Goal: Task Accomplishment & Management: Manage account settings

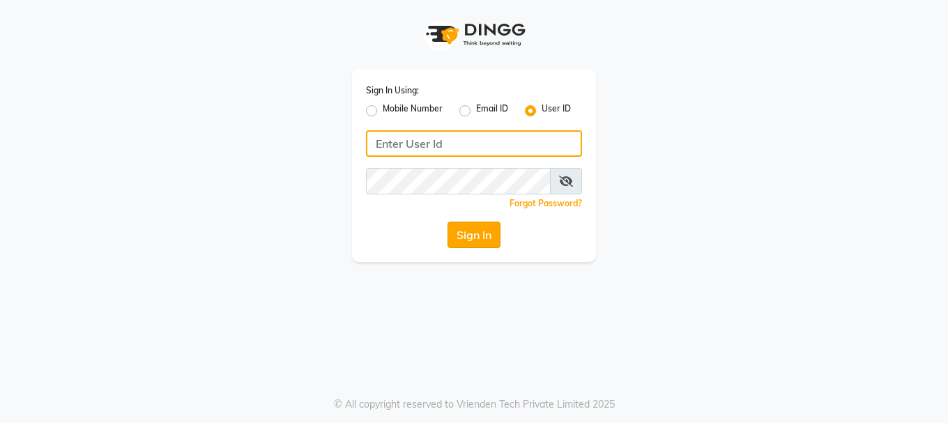
type input "westlanestudio"
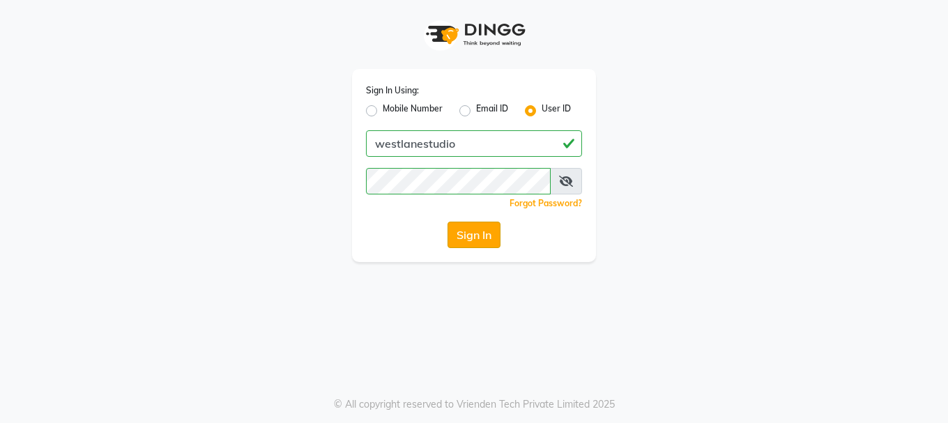
click at [478, 237] on button "Sign In" at bounding box center [473, 235] width 53 height 26
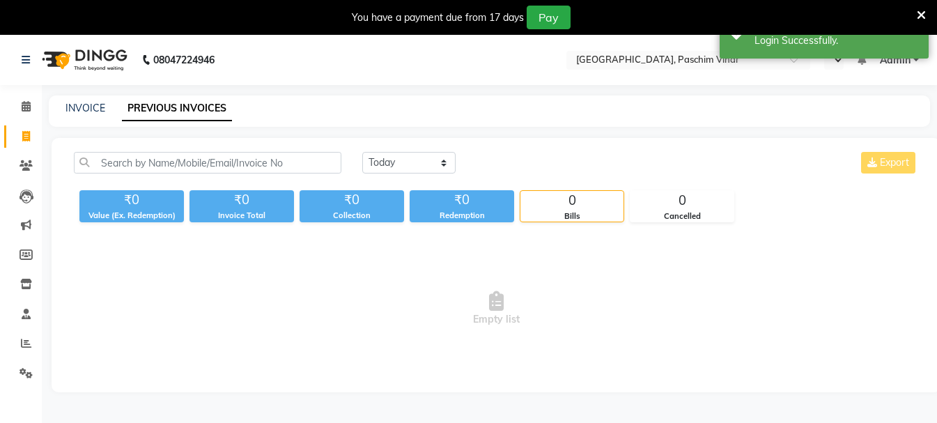
select select "en"
click at [386, 169] on select "[DATE] [DATE] Custom Range" at bounding box center [408, 163] width 93 height 22
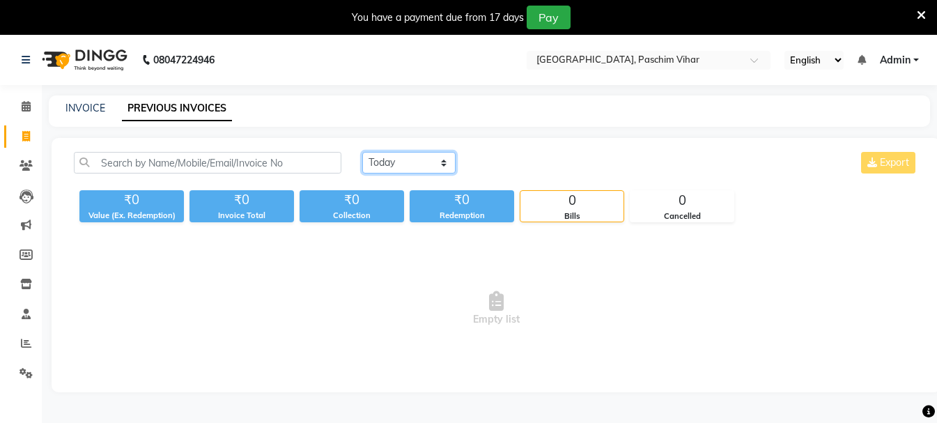
select select "range"
click at [362, 152] on select "[DATE] [DATE] Custom Range" at bounding box center [408, 163] width 93 height 22
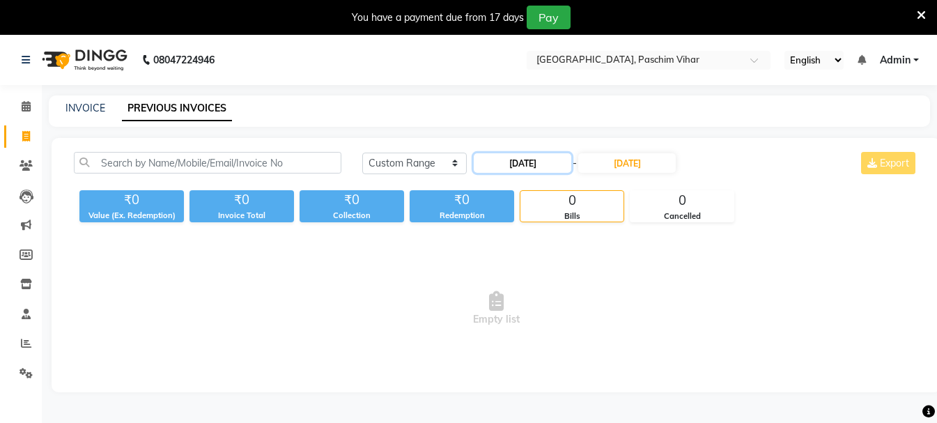
click at [537, 168] on input "[DATE]" at bounding box center [523, 163] width 98 height 20
select select "9"
select select "2025"
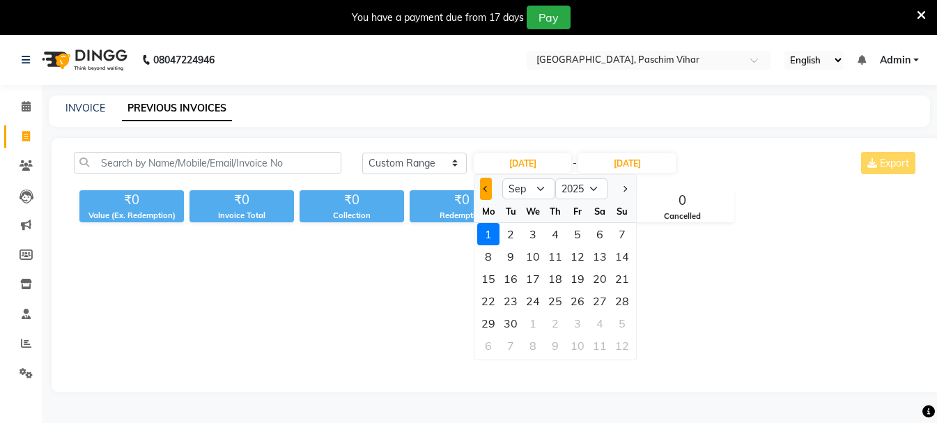
click at [488, 192] on button "Previous month" at bounding box center [486, 189] width 12 height 22
select select "8"
click at [572, 234] on div "1" at bounding box center [577, 234] width 22 height 22
click at [576, 234] on div "[DATE] [DATE] Custom Range [DATE] Jan Feb Mar Apr May Jun [DATE] Aug Sep Oct No…" at bounding box center [496, 265] width 889 height 254
type input "[DATE]"
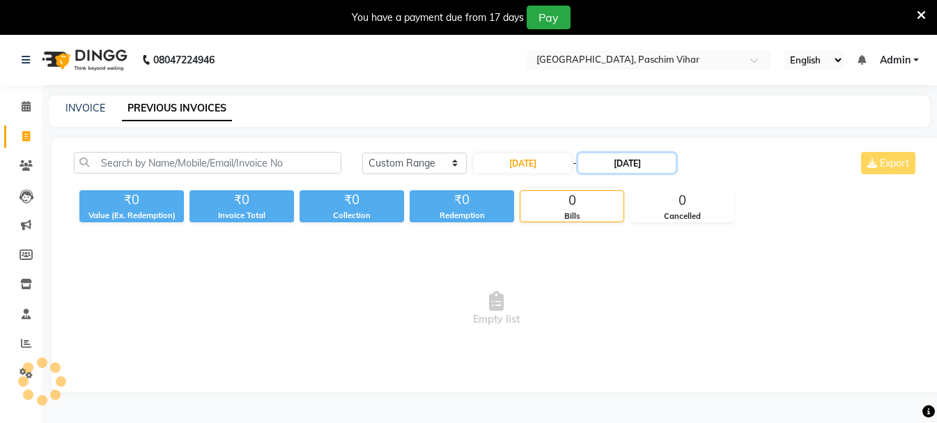
click at [665, 170] on input "[DATE]" at bounding box center [627, 163] width 98 height 20
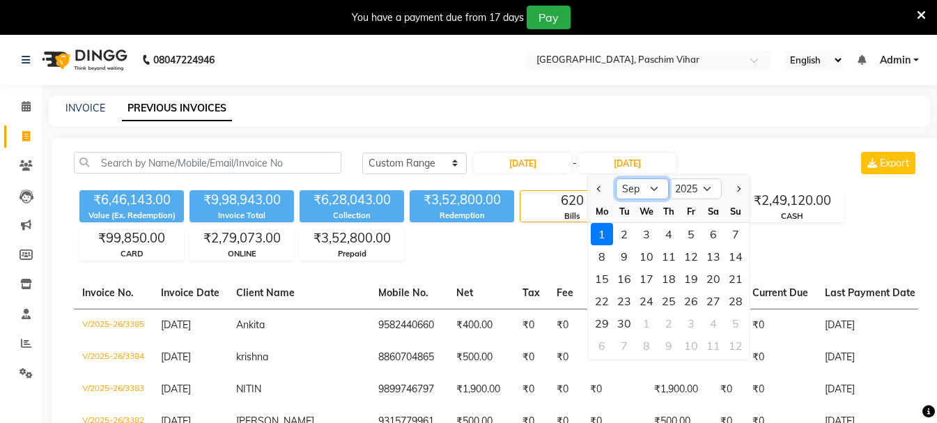
click at [642, 193] on select "Aug Sep Oct Nov Dec" at bounding box center [642, 188] width 53 height 21
select select "8"
click at [616, 178] on select "Aug Sep Oct Nov Dec" at bounding box center [642, 188] width 53 height 21
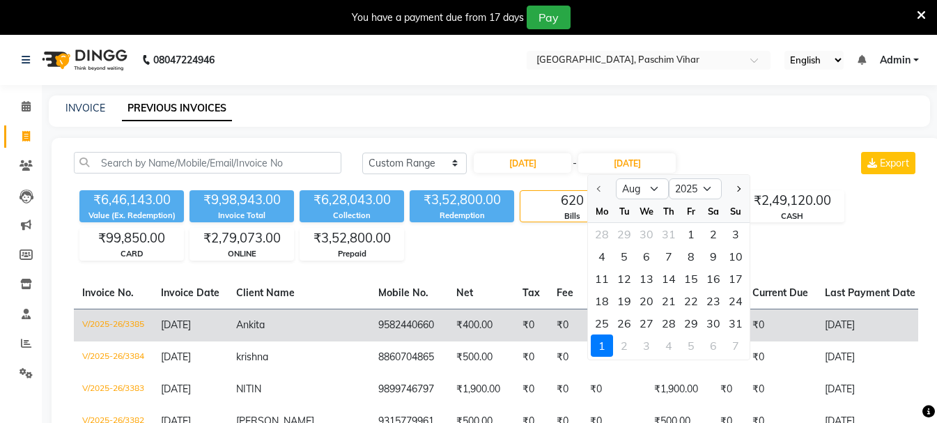
click at [734, 323] on div "31" at bounding box center [736, 323] width 22 height 22
type input "[DATE]"
